Goal: Navigation & Orientation: Understand site structure

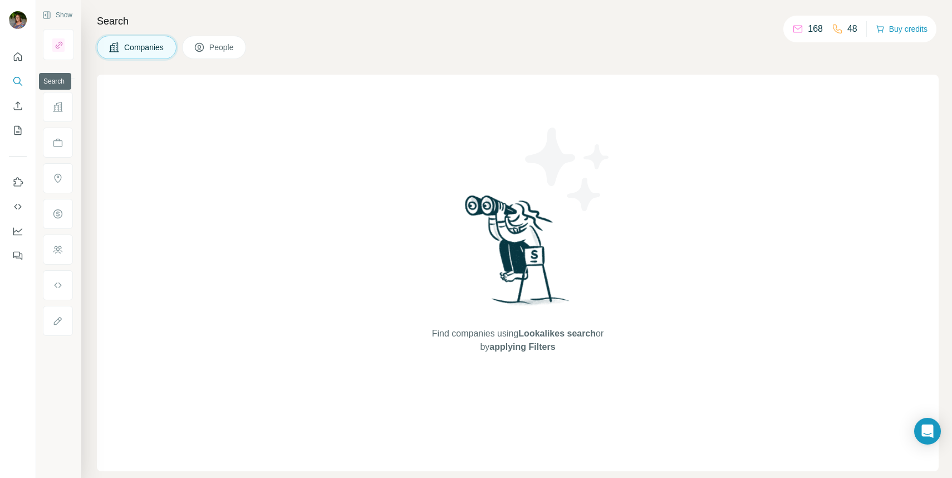
click at [20, 81] on icon "Search" at bounding box center [16, 80] width 7 height 7
click at [17, 80] on icon "Search" at bounding box center [17, 81] width 11 height 11
click at [18, 127] on icon "My lists" at bounding box center [19, 129] width 6 height 7
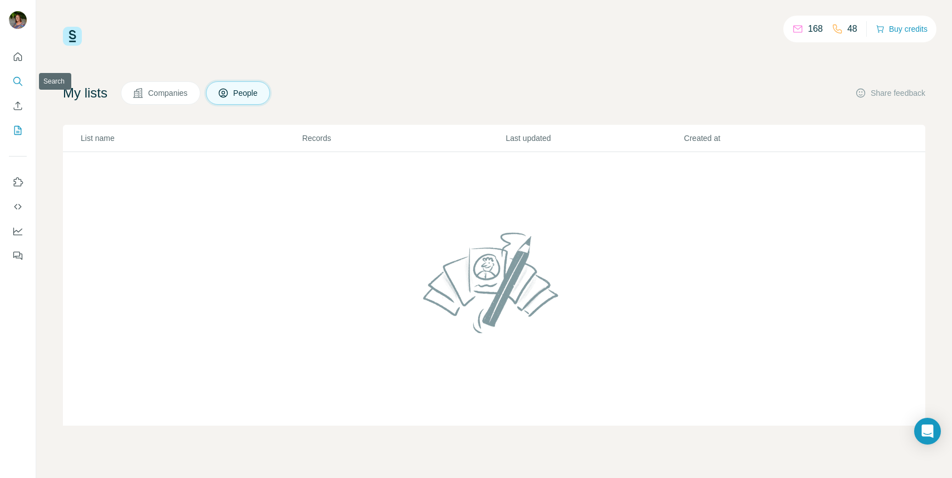
click at [19, 78] on icon "Search" at bounding box center [16, 80] width 7 height 7
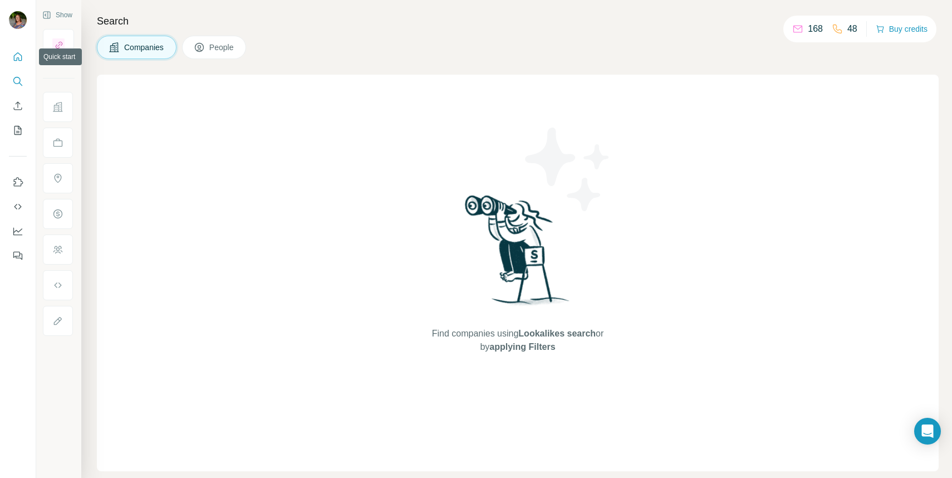
click at [17, 54] on icon "Quick start" at bounding box center [17, 56] width 11 height 11
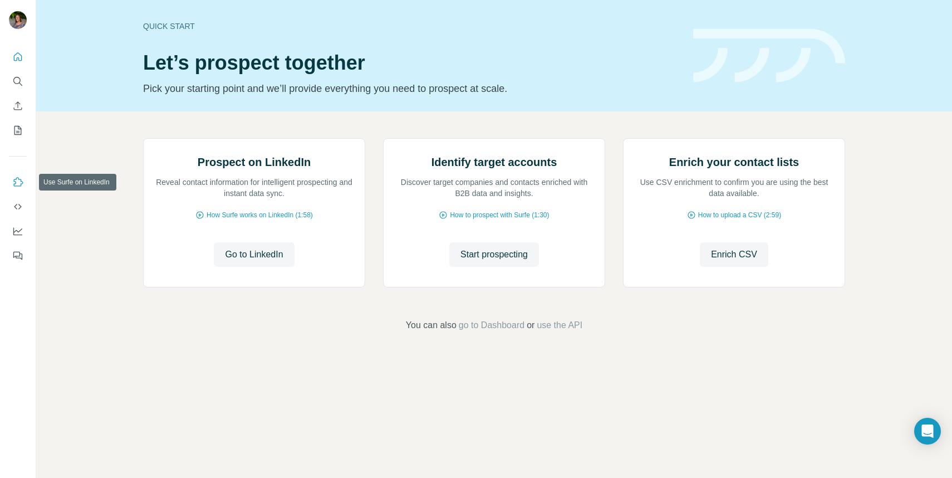
click at [17, 183] on icon "Use Surfe on LinkedIn" at bounding box center [17, 181] width 11 height 11
